Goal: Navigation & Orientation: Find specific page/section

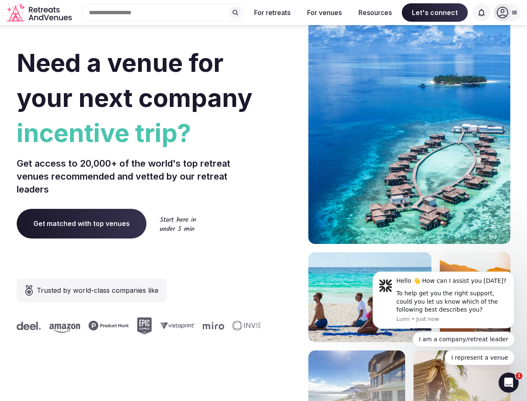
click at [264, 200] on div "Need a venue for your next company incentive trip? Get access to 20,000+ of the…" at bounding box center [264, 249] width 494 height 503
click at [163, 13] on div "Search Popular Destinations [GEOGRAPHIC_DATA], [GEOGRAPHIC_DATA] [GEOGRAPHIC_DA…" at bounding box center [159, 13] width 169 height 18
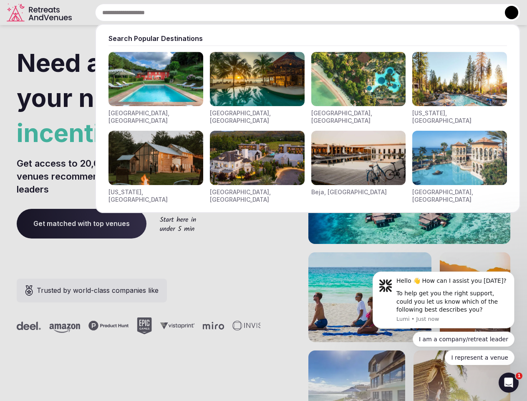
click at [236, 13] on input "text" at bounding box center [308, 13] width 426 height 18
click at [273, 13] on input "text" at bounding box center [308, 13] width 426 height 18
click at [324, 13] on input "text" at bounding box center [308, 13] width 426 height 18
click at [375, 13] on input "text" at bounding box center [308, 13] width 426 height 18
click at [435, 13] on input "text" at bounding box center [308, 13] width 426 height 18
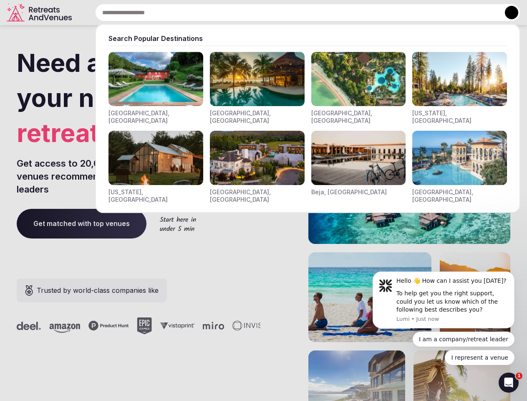
click at [482, 13] on input "text" at bounding box center [308, 13] width 426 height 18
